Goal: Information Seeking & Learning: Check status

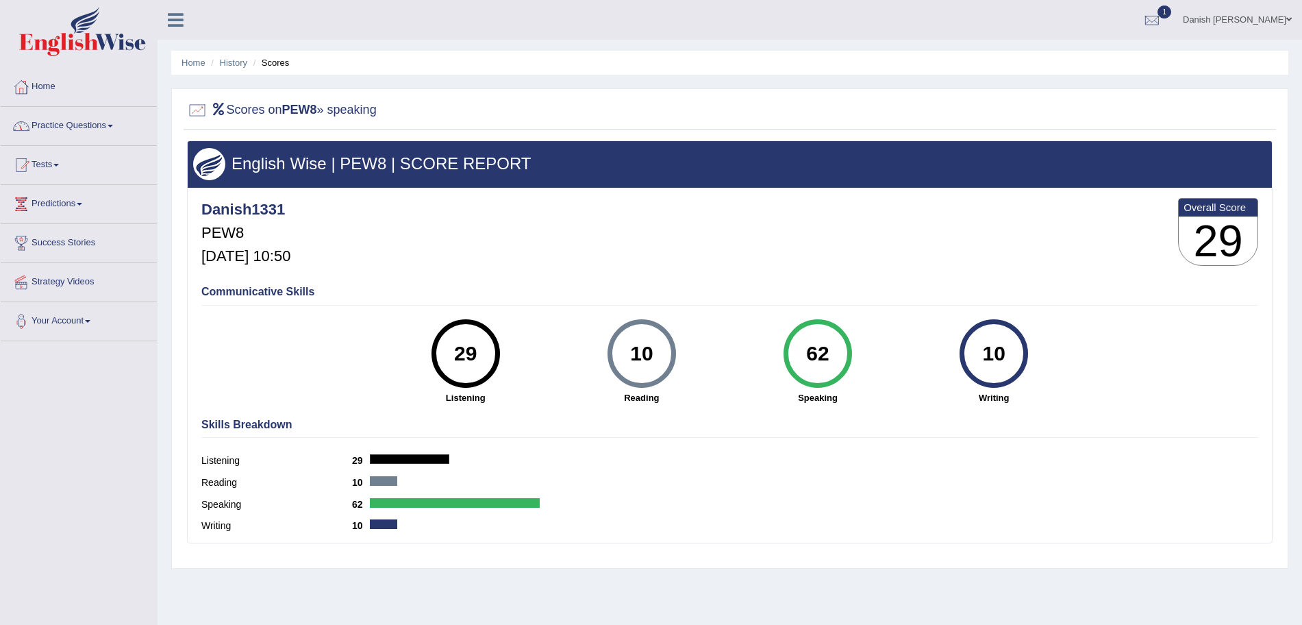
click at [54, 163] on link "Tests" at bounding box center [79, 163] width 156 height 34
click at [108, 195] on link "Take Practice Sectional Test" at bounding box center [89, 196] width 128 height 25
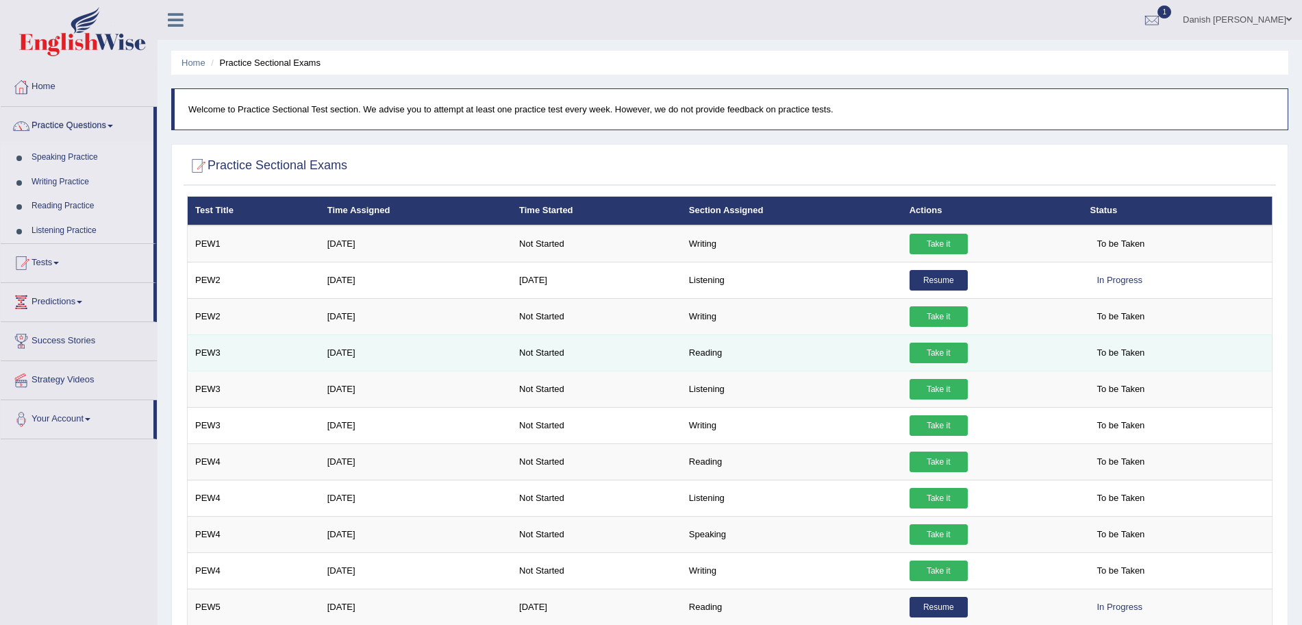
click at [948, 353] on link "Take it" at bounding box center [939, 353] width 58 height 21
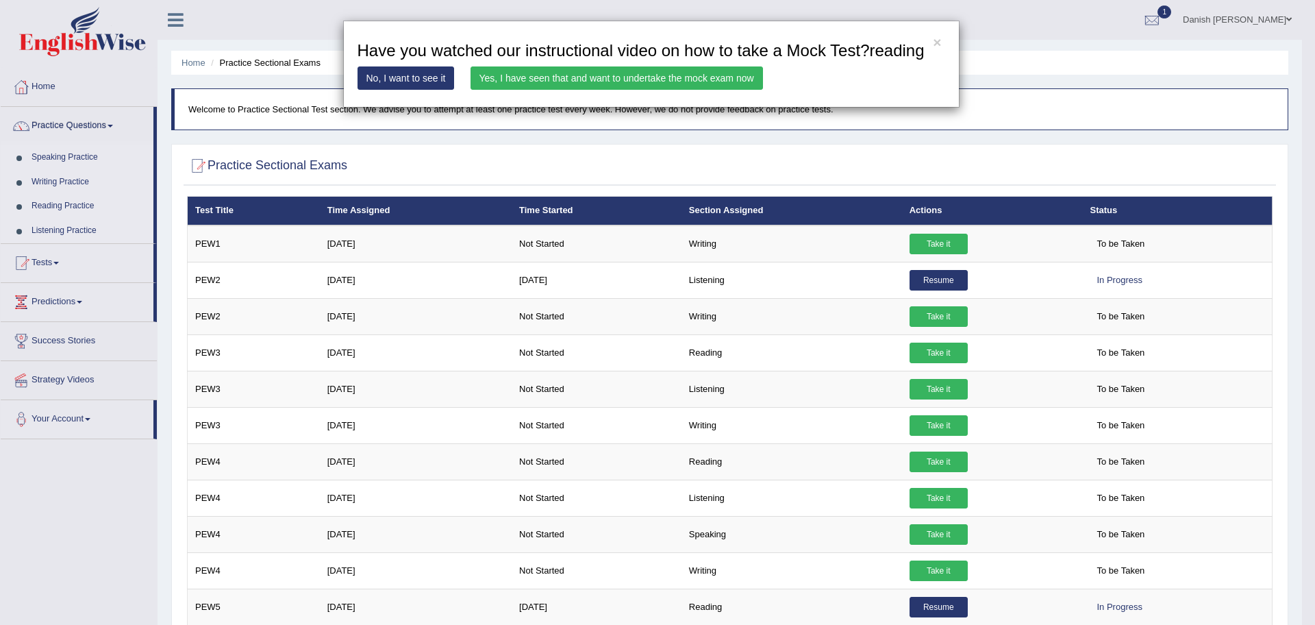
click at [704, 80] on link "Yes, I have seen that and want to undertake the mock exam now" at bounding box center [617, 77] width 293 height 23
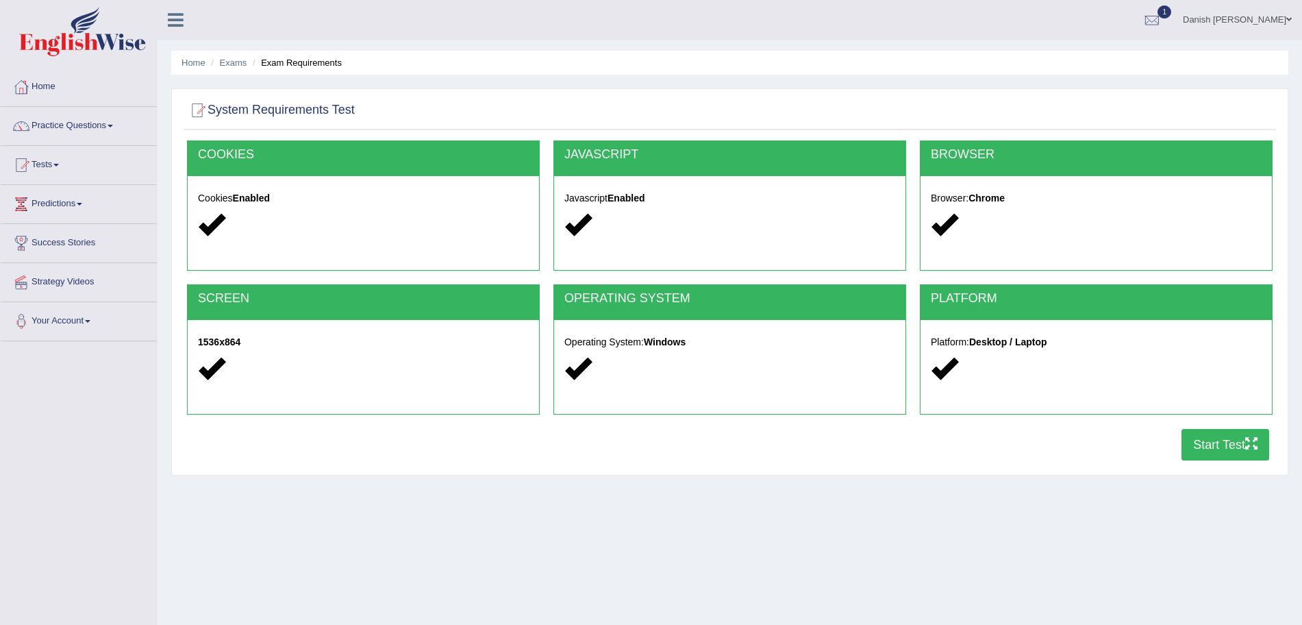
click at [1232, 445] on button "Start Test" at bounding box center [1226, 445] width 88 height 32
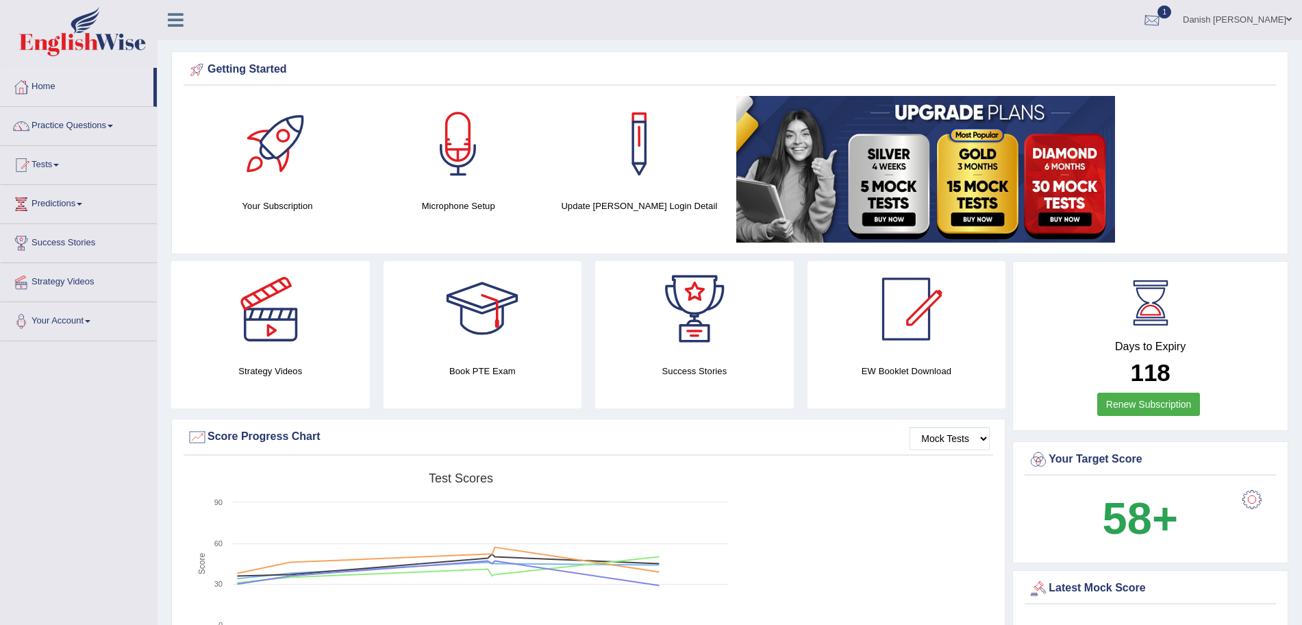
click at [1162, 19] on div at bounding box center [1152, 20] width 21 height 21
click at [1094, 57] on link "PEW8 Oct 9, 2025 Exam evaluated" at bounding box center [1069, 61] width 189 height 29
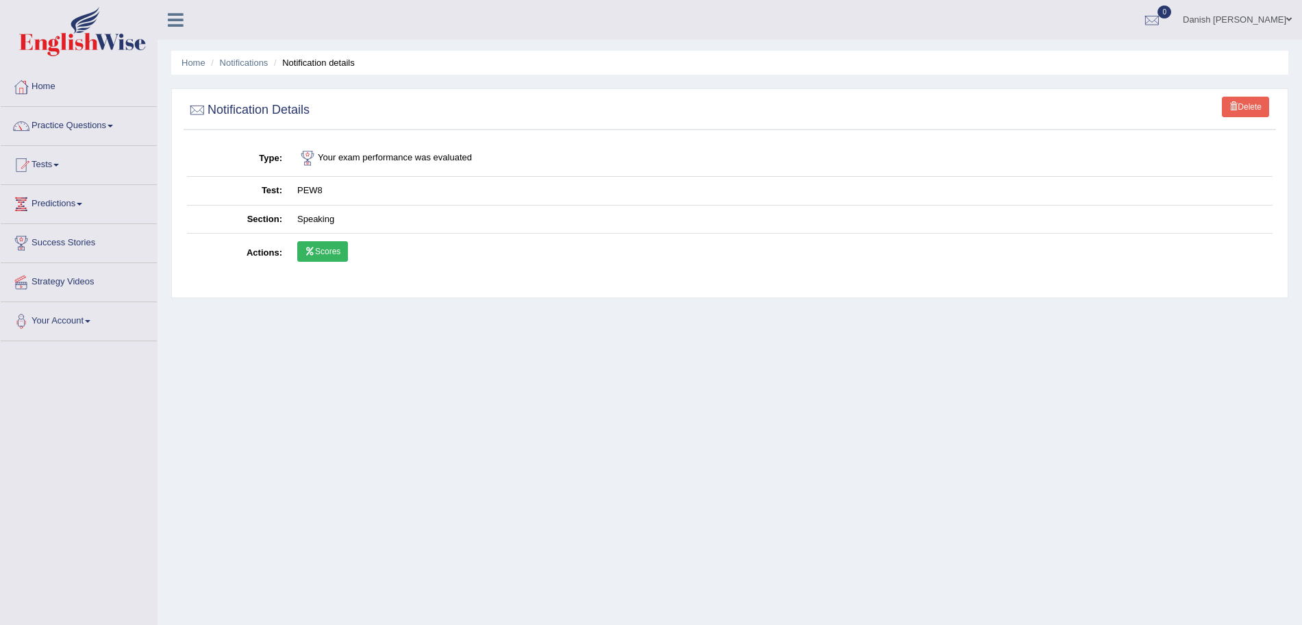
click at [336, 251] on link "Scores" at bounding box center [322, 251] width 51 height 21
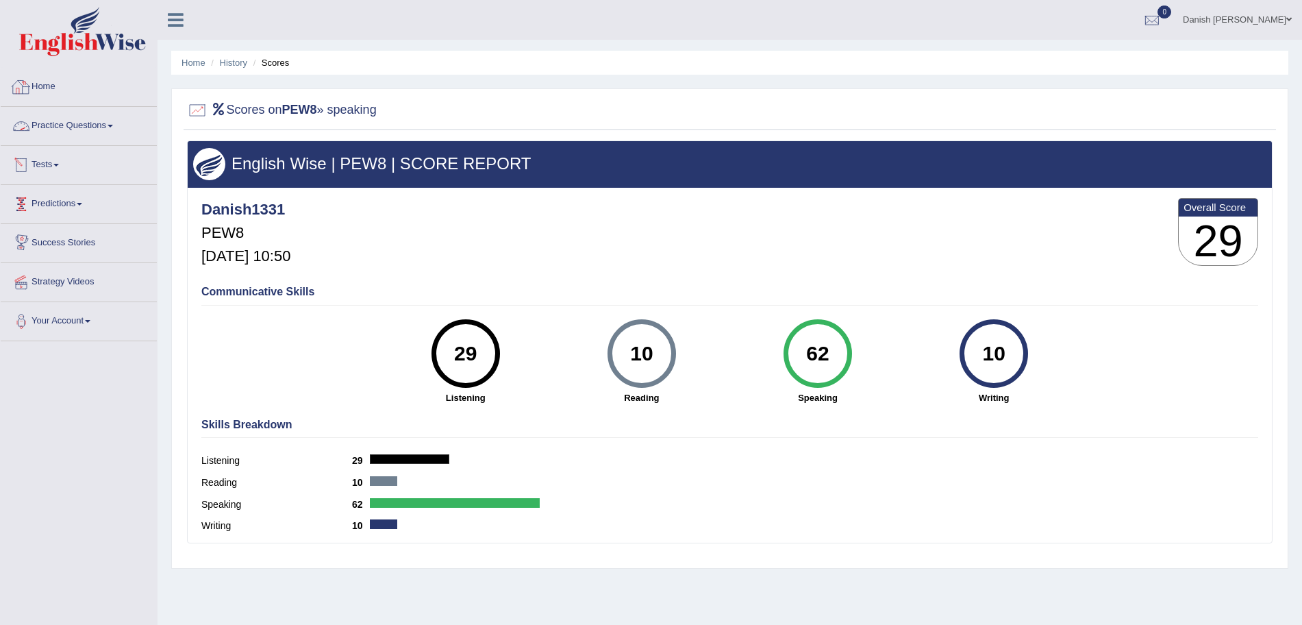
click at [40, 82] on link "Home" at bounding box center [79, 85] width 156 height 34
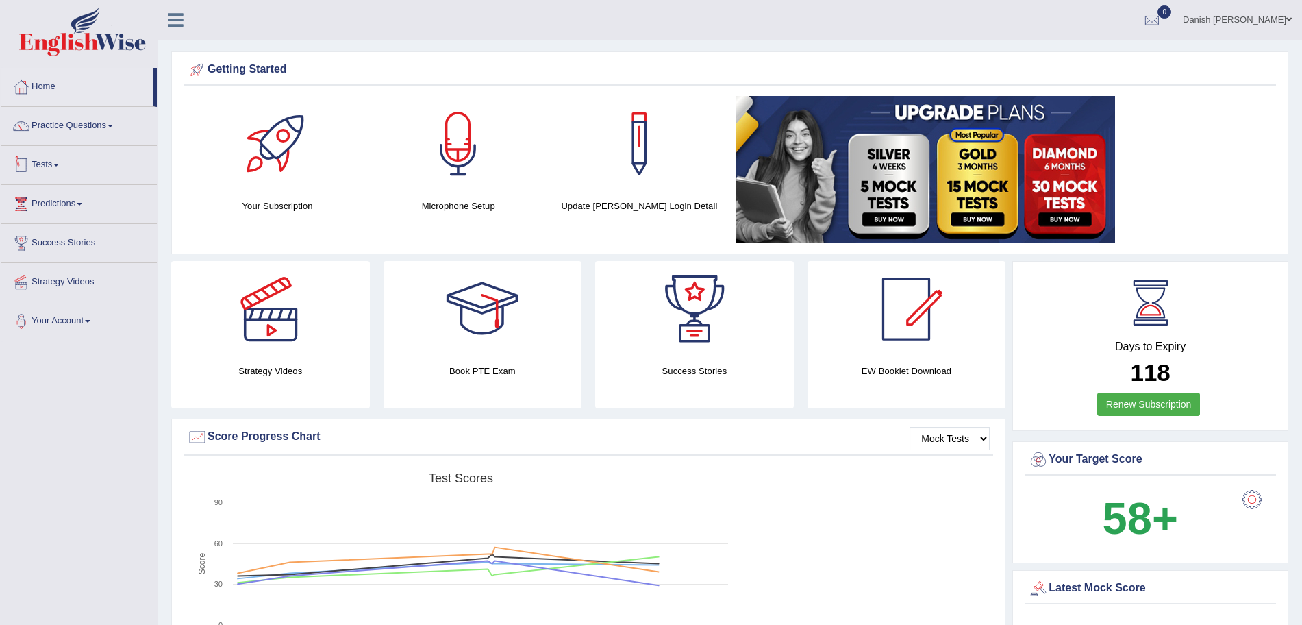
click at [43, 162] on link "Tests" at bounding box center [79, 163] width 156 height 34
click at [46, 240] on link "History" at bounding box center [89, 245] width 128 height 25
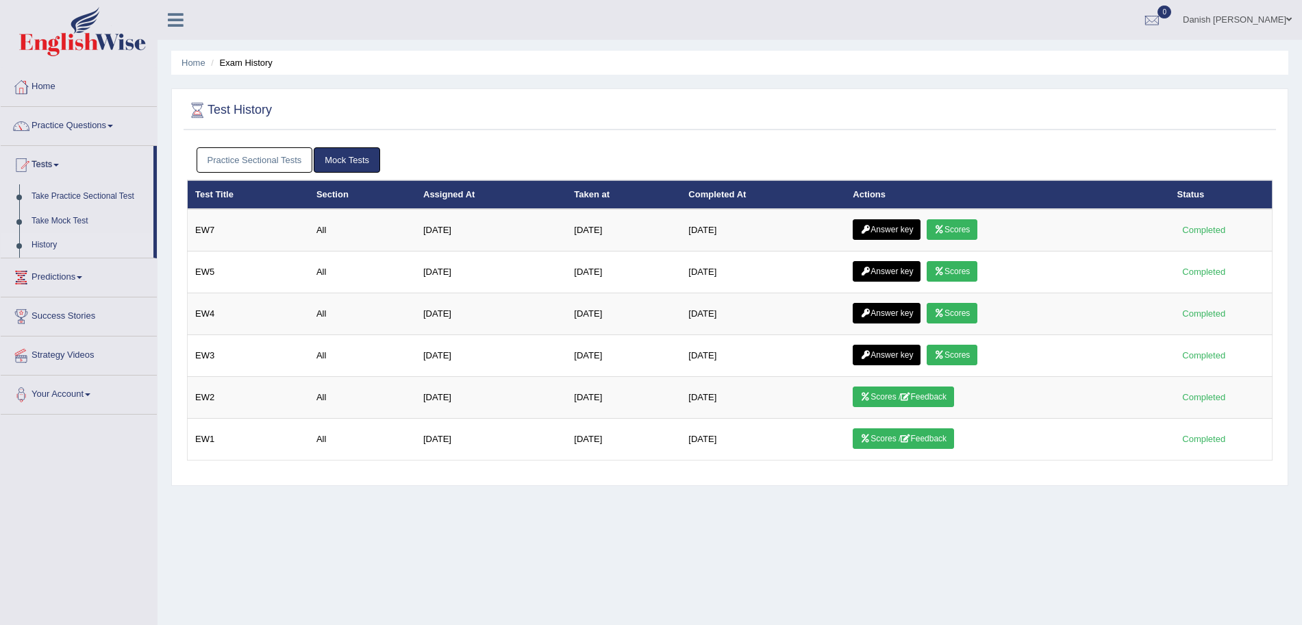
click at [242, 159] on link "Practice Sectional Tests" at bounding box center [255, 159] width 116 height 25
click at [257, 155] on link "Practice Sectional Tests" at bounding box center [255, 159] width 116 height 25
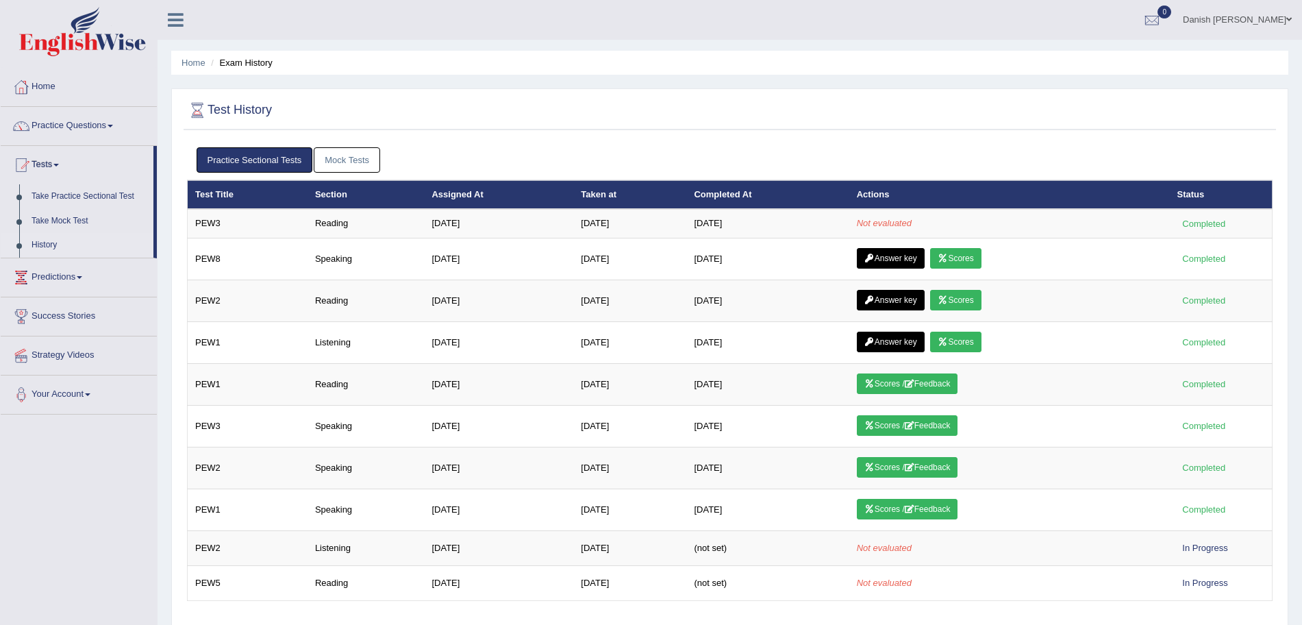
click at [48, 86] on link "Home" at bounding box center [79, 85] width 156 height 34
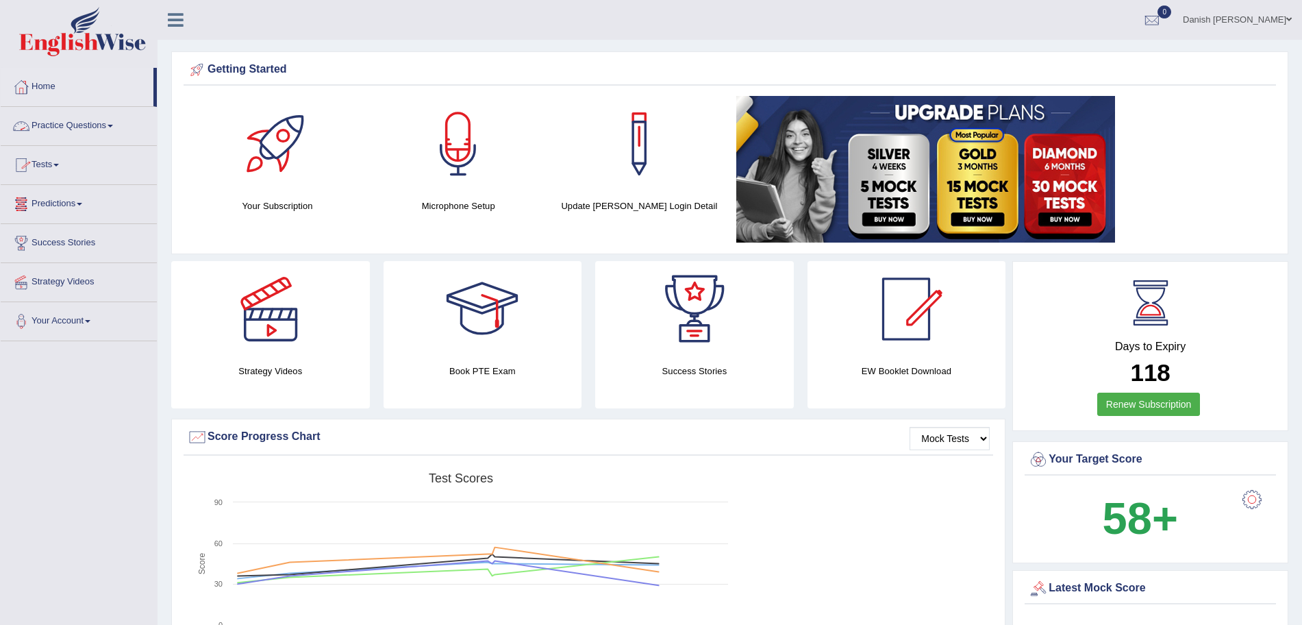
click at [87, 119] on link "Practice Questions" at bounding box center [79, 124] width 156 height 34
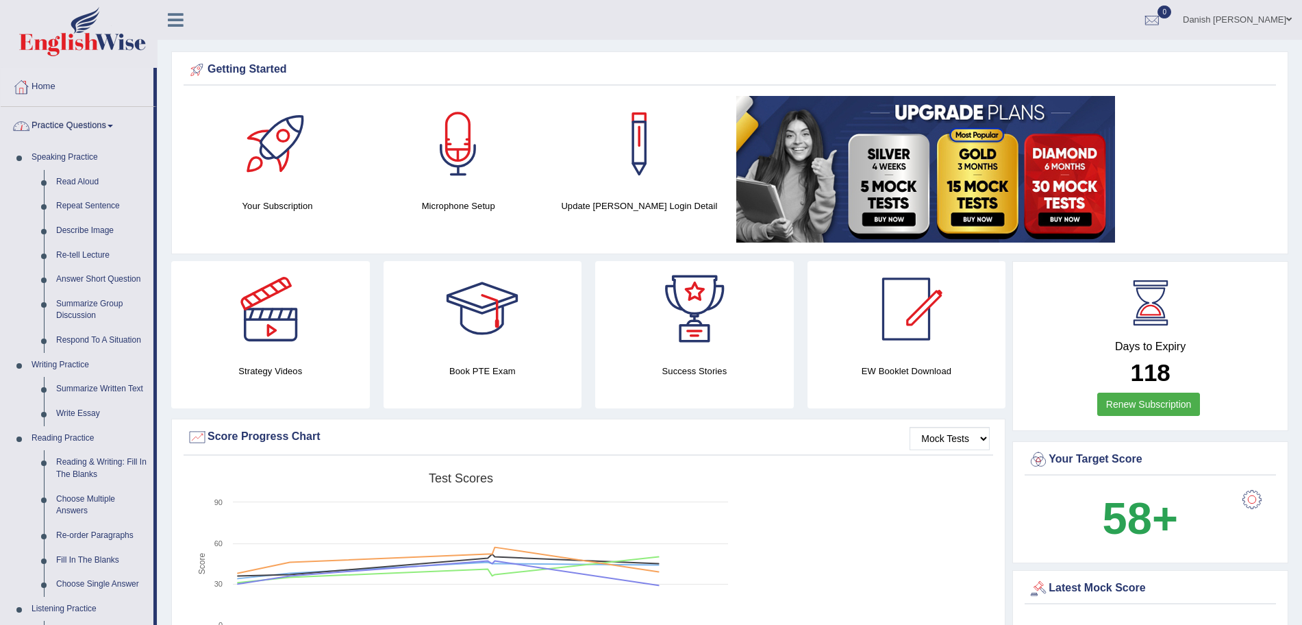
click at [40, 120] on link "Practice Questions" at bounding box center [77, 124] width 153 height 34
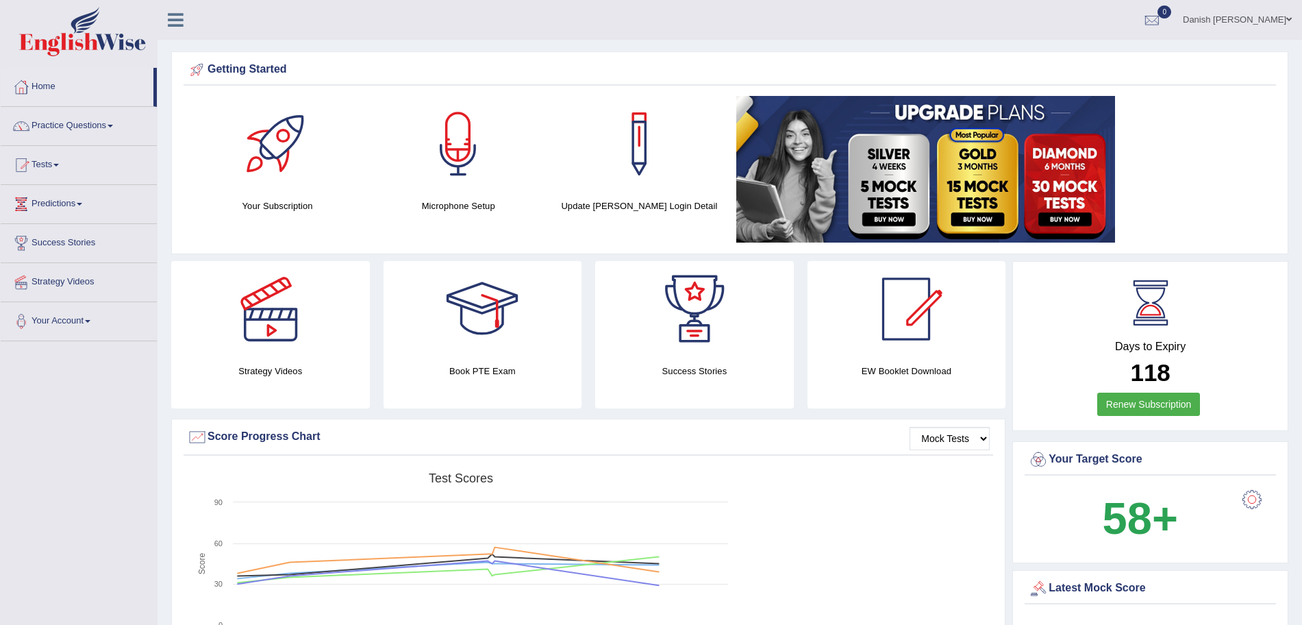
click at [43, 166] on link "Tests" at bounding box center [79, 163] width 156 height 34
click at [62, 247] on link "History" at bounding box center [89, 245] width 128 height 25
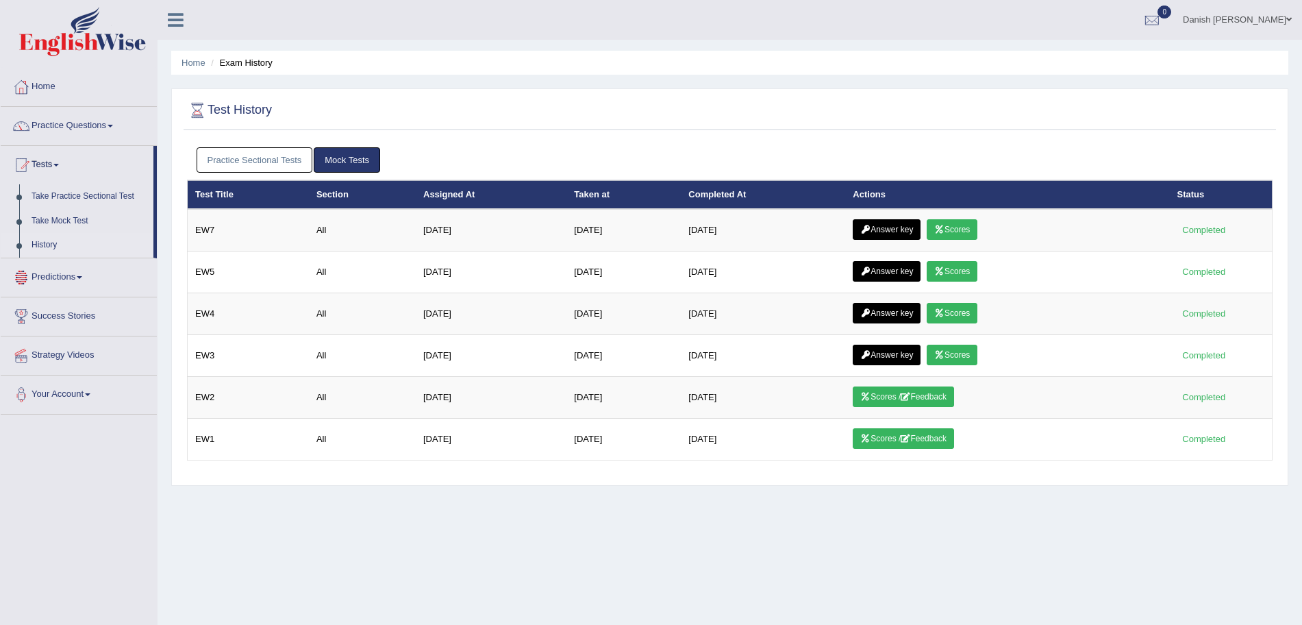
click at [239, 155] on link "Practice Sectional Tests" at bounding box center [255, 159] width 116 height 25
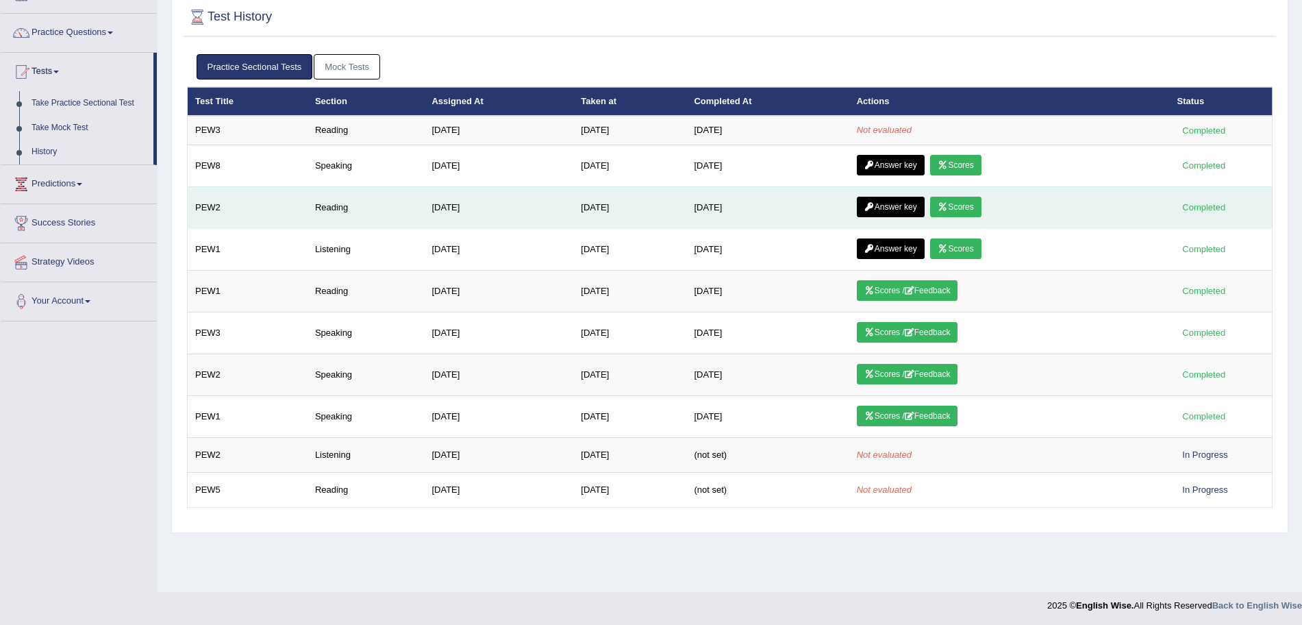
scroll to position [95, 0]
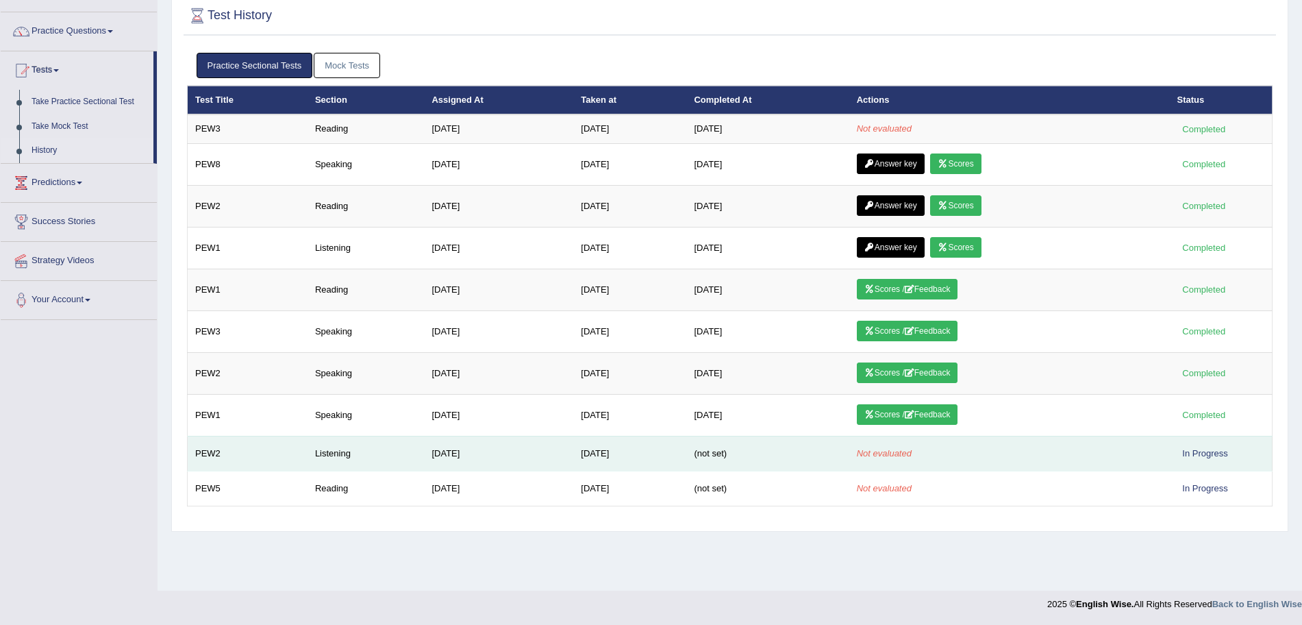
click at [1204, 455] on div "In Progress" at bounding box center [1206, 453] width 56 height 14
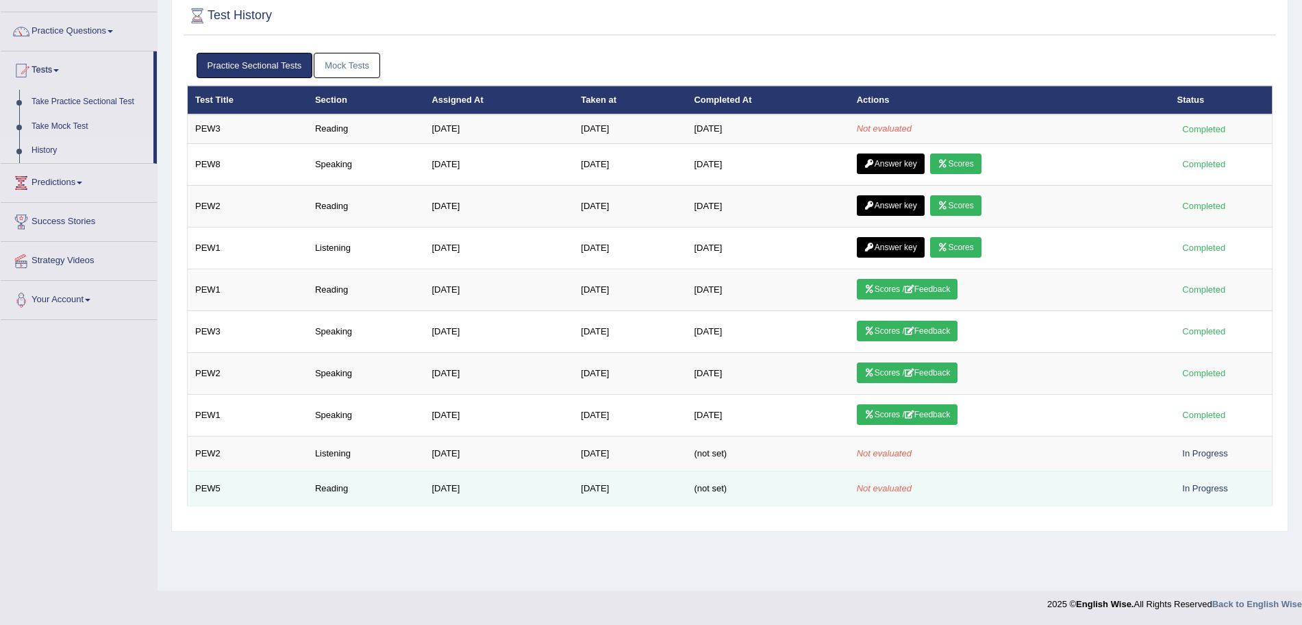
drag, startPoint x: 1204, startPoint y: 455, endPoint x: 1075, endPoint y: 503, distance: 137.7
click at [1075, 503] on td "Not evaluated" at bounding box center [1009, 488] width 321 height 35
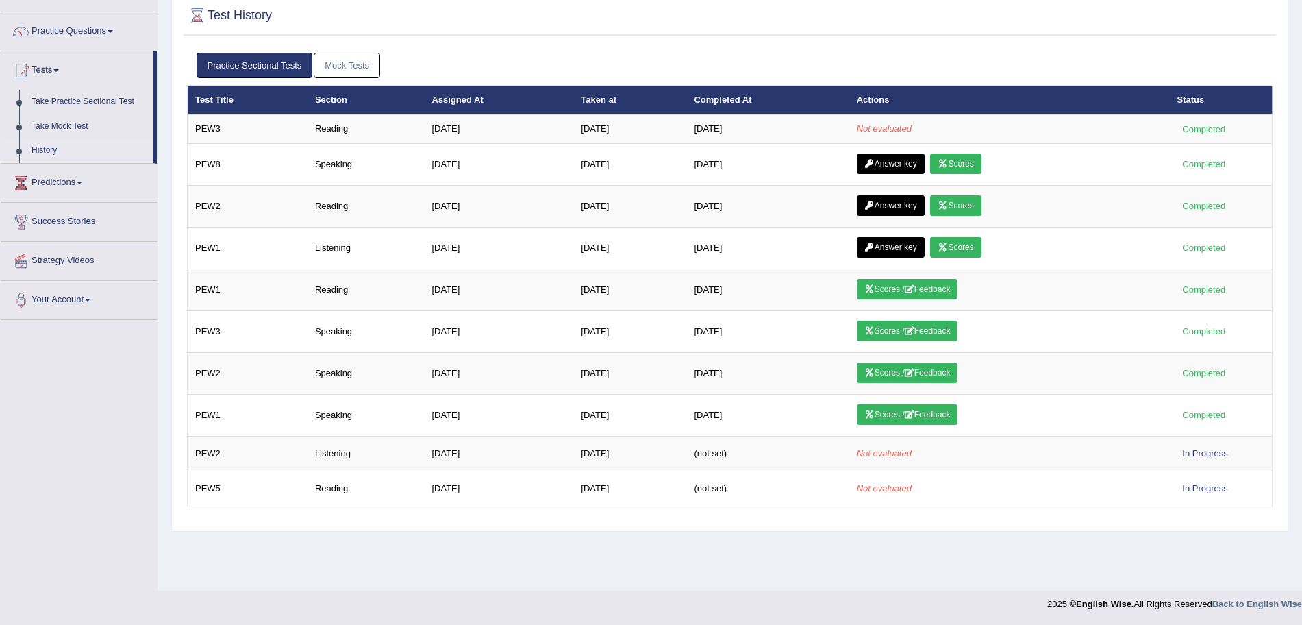
click at [349, 62] on link "Mock Tests" at bounding box center [347, 65] width 66 height 25
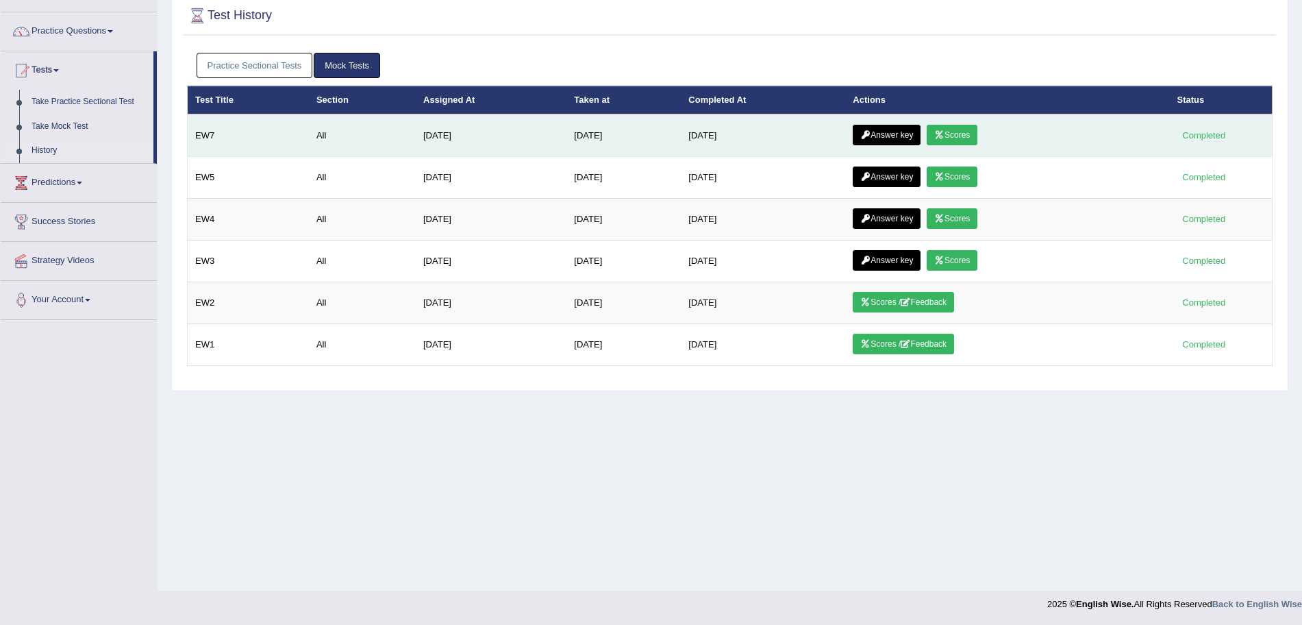
click at [954, 129] on link "Scores" at bounding box center [952, 135] width 51 height 21
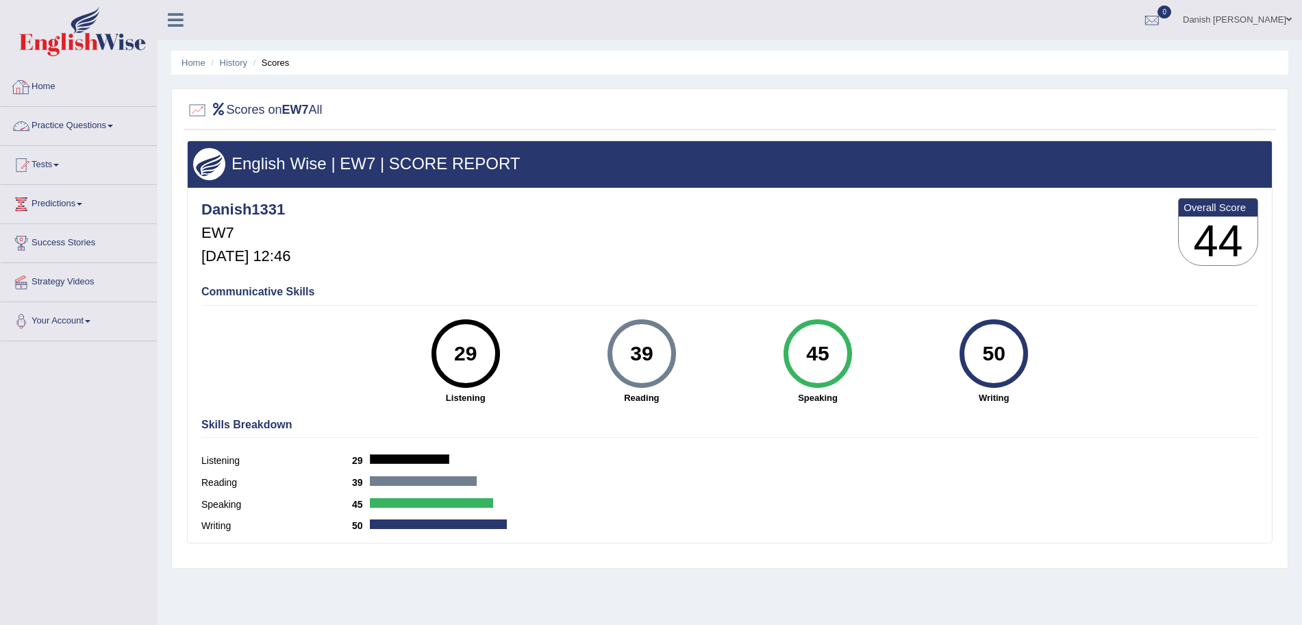
click at [38, 81] on link "Home" at bounding box center [79, 85] width 156 height 34
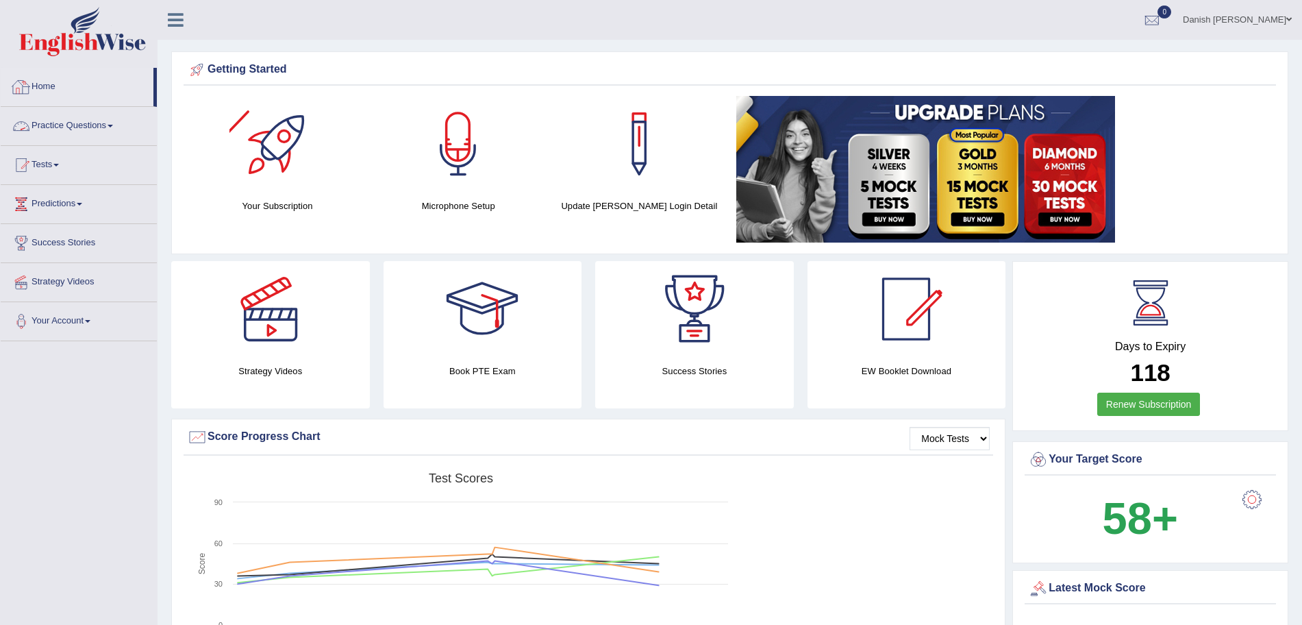
click at [40, 79] on link "Home" at bounding box center [77, 85] width 153 height 34
click at [90, 125] on link "Practice Questions" at bounding box center [79, 124] width 156 height 34
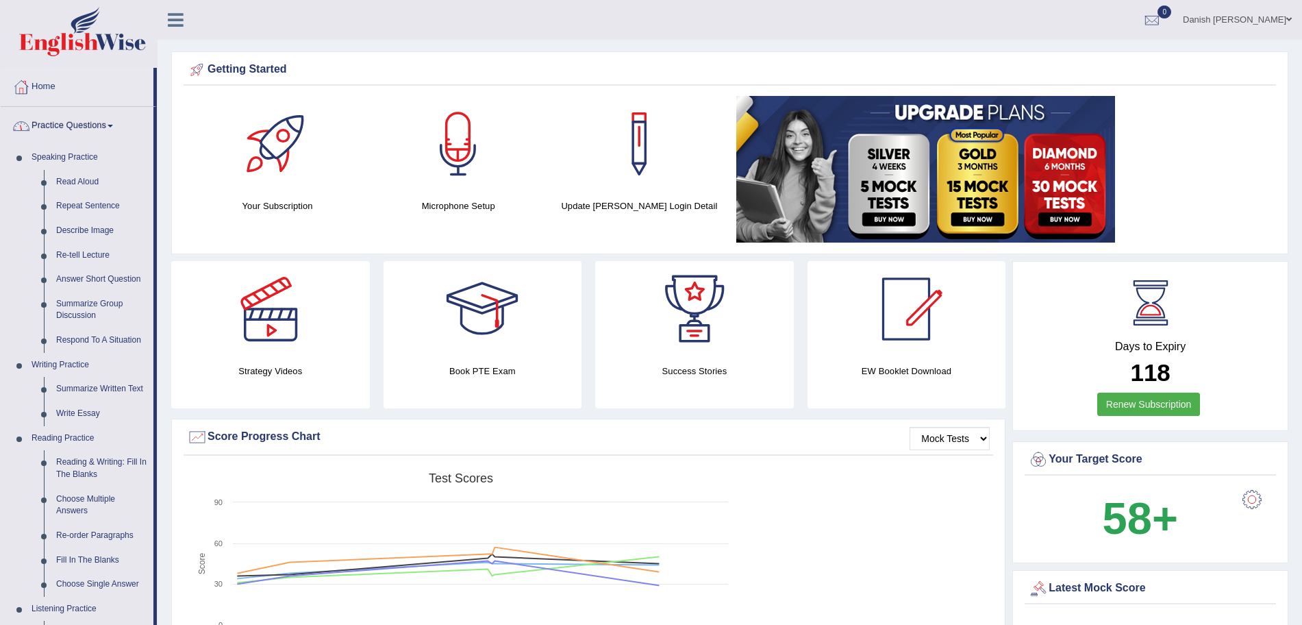
click at [90, 125] on link "Practice Questions" at bounding box center [77, 124] width 153 height 34
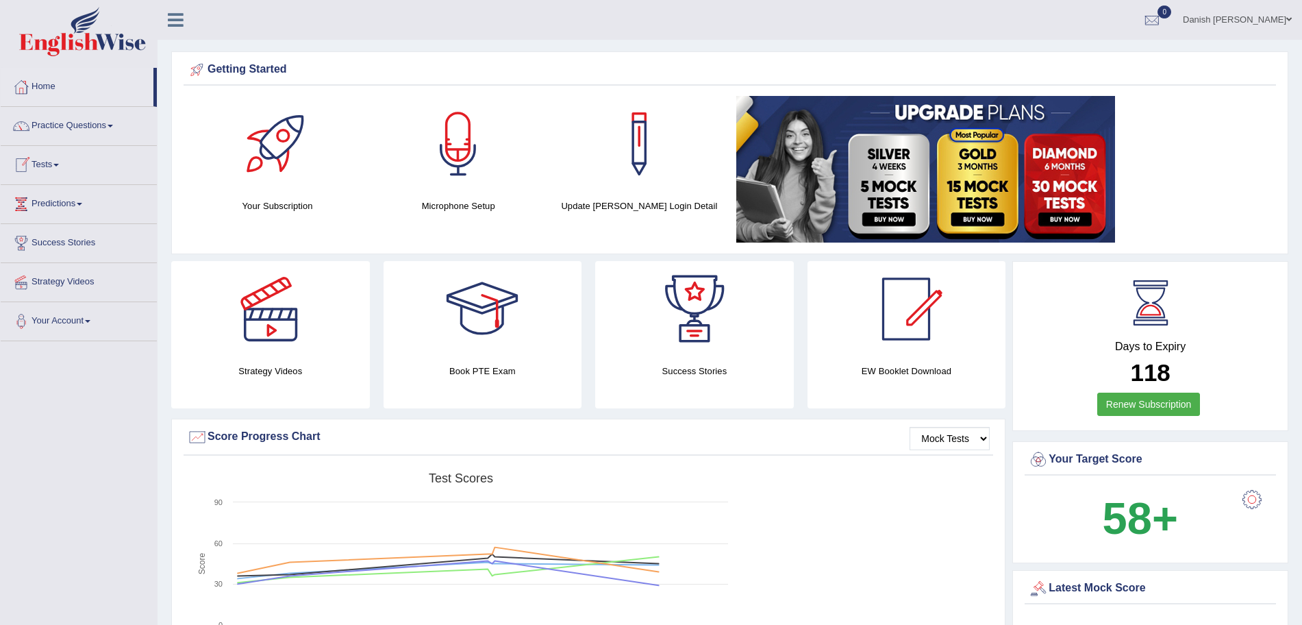
click at [51, 162] on link "Tests" at bounding box center [79, 163] width 156 height 34
click at [40, 238] on link "History" at bounding box center [89, 245] width 128 height 25
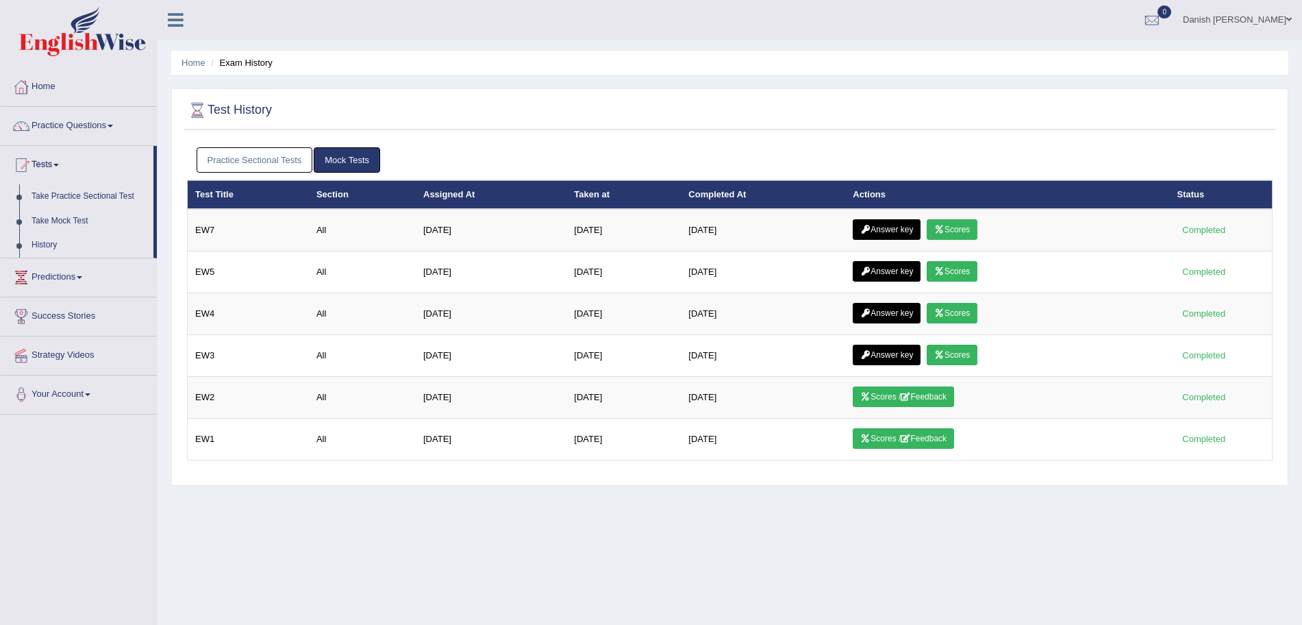
click at [270, 160] on link "Practice Sectional Tests" at bounding box center [255, 159] width 116 height 25
